Goal: Use online tool/utility: Utilize a website feature to perform a specific function

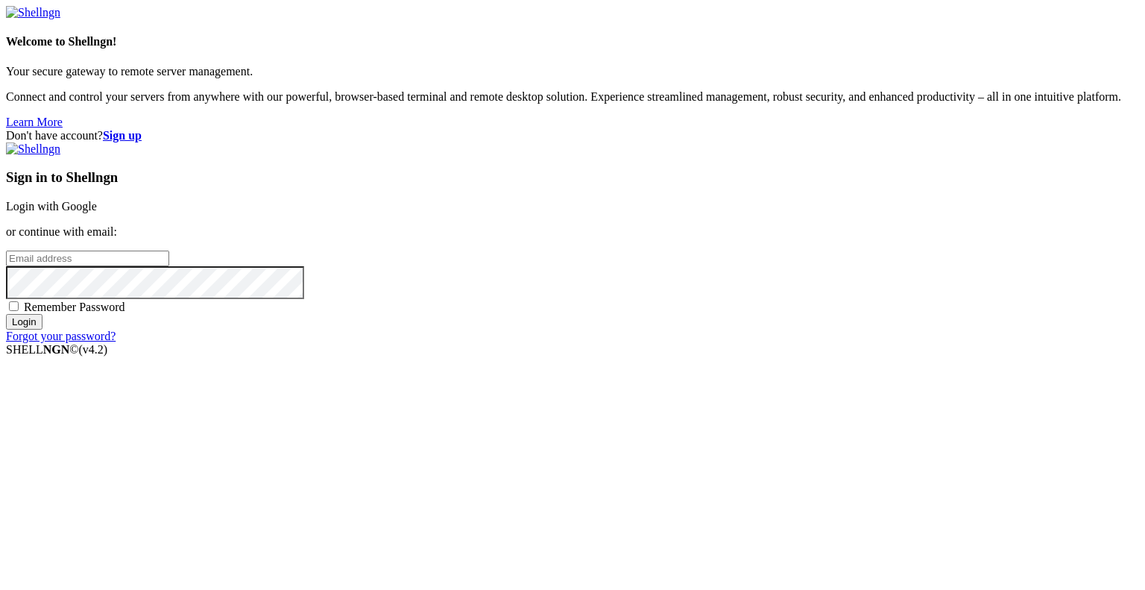
click at [169, 266] on input "email" at bounding box center [87, 258] width 163 height 16
click at [6, 264] on protonpass-control-ef15 at bounding box center [6, 257] width 0 height 13
type input "[EMAIL_ADDRESS][DOMAIN_NAME]"
click at [42, 329] on input "Login" at bounding box center [24, 322] width 37 height 16
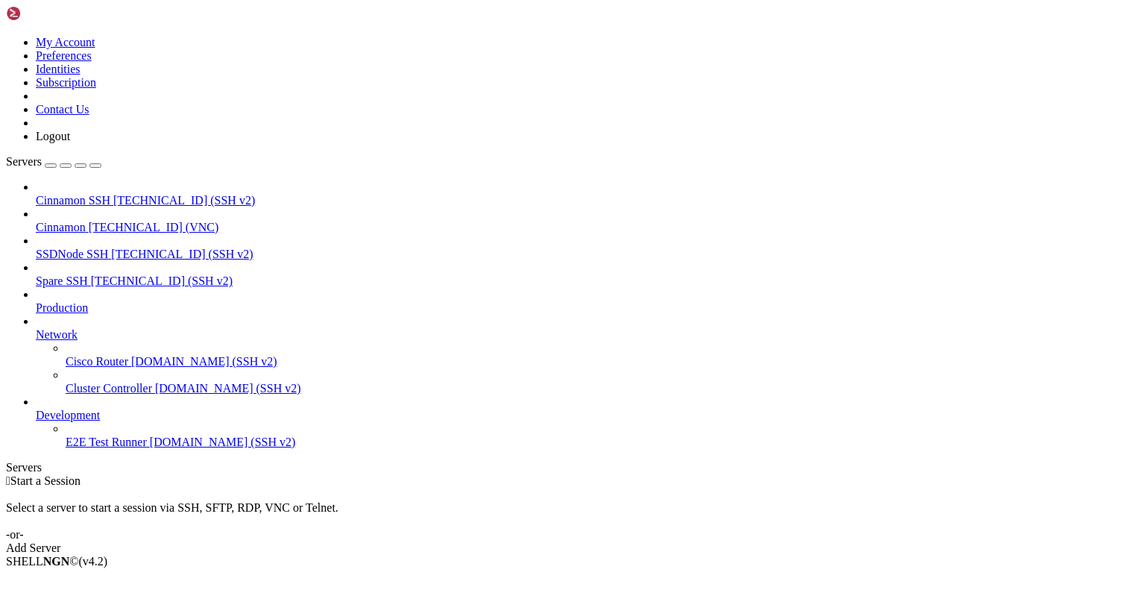
click at [104, 274] on span "[TECHNICAL_ID] (SSH v2)" at bounding box center [162, 280] width 142 height 13
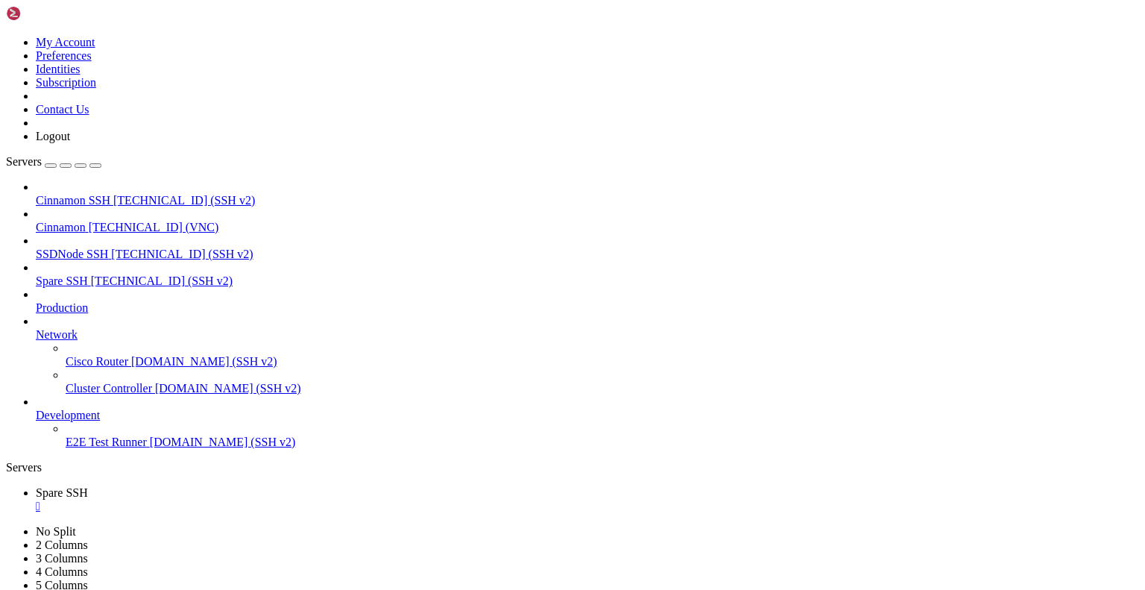
scroll to position [569, 0]
click at [274, 499] on div "" at bounding box center [587, 505] width 1103 height 13
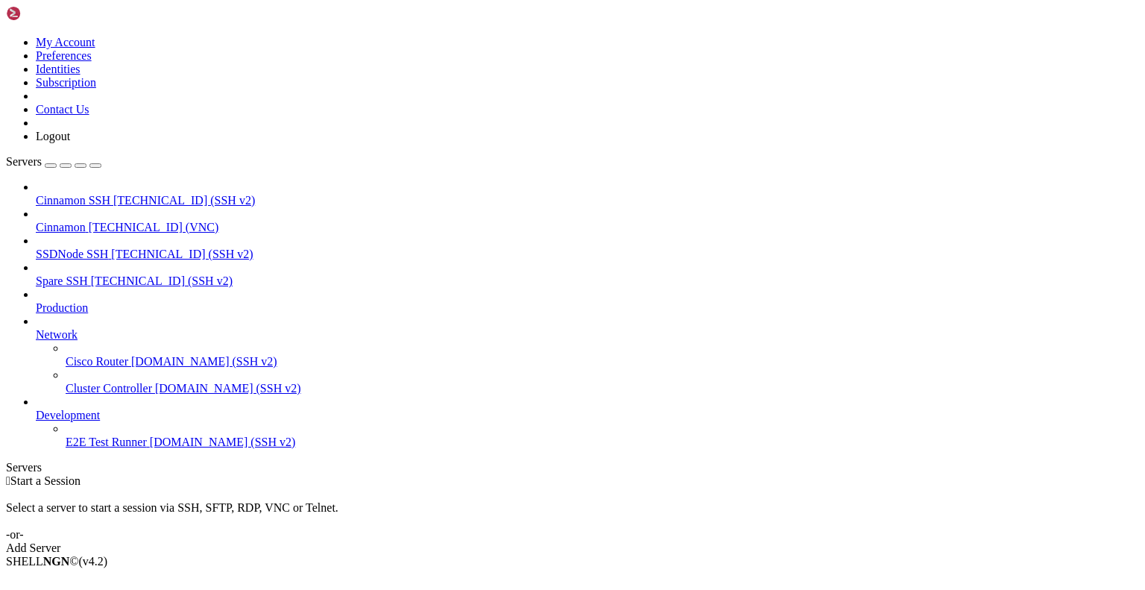
click at [114, 221] on span "[TECHNICAL_ID] (VNC)" at bounding box center [154, 227] width 130 height 13
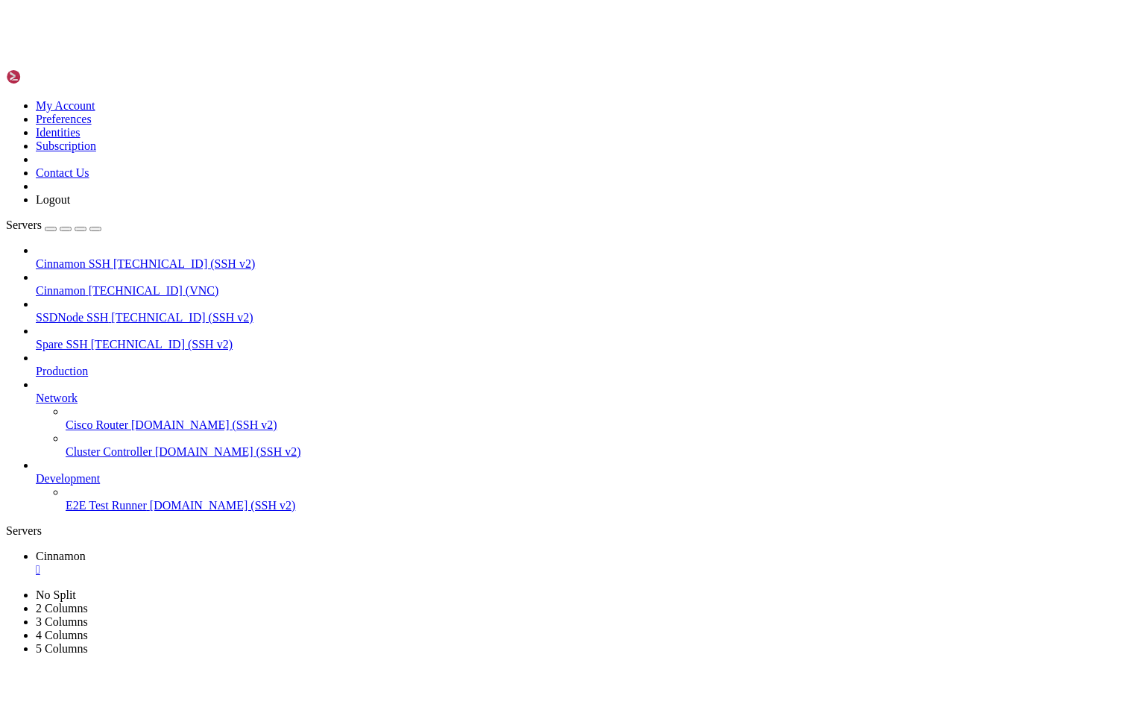
scroll to position [0, 0]
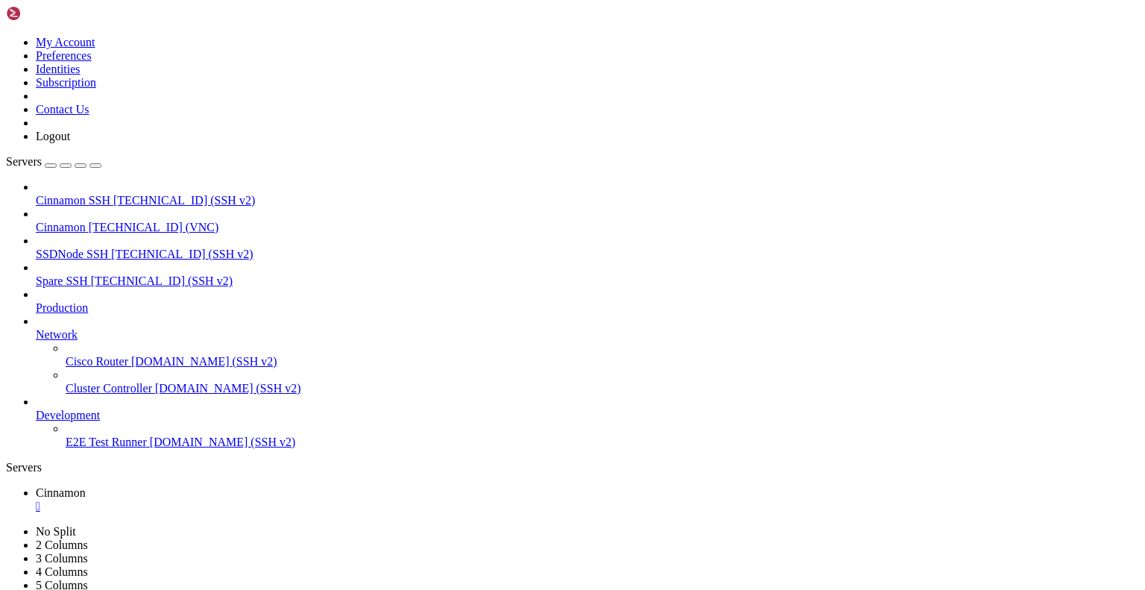
drag, startPoint x: 341, startPoint y: 47, endPoint x: 341, endPoint y: 102, distance: 55.2
